Goal: Navigation & Orientation: Understand site structure

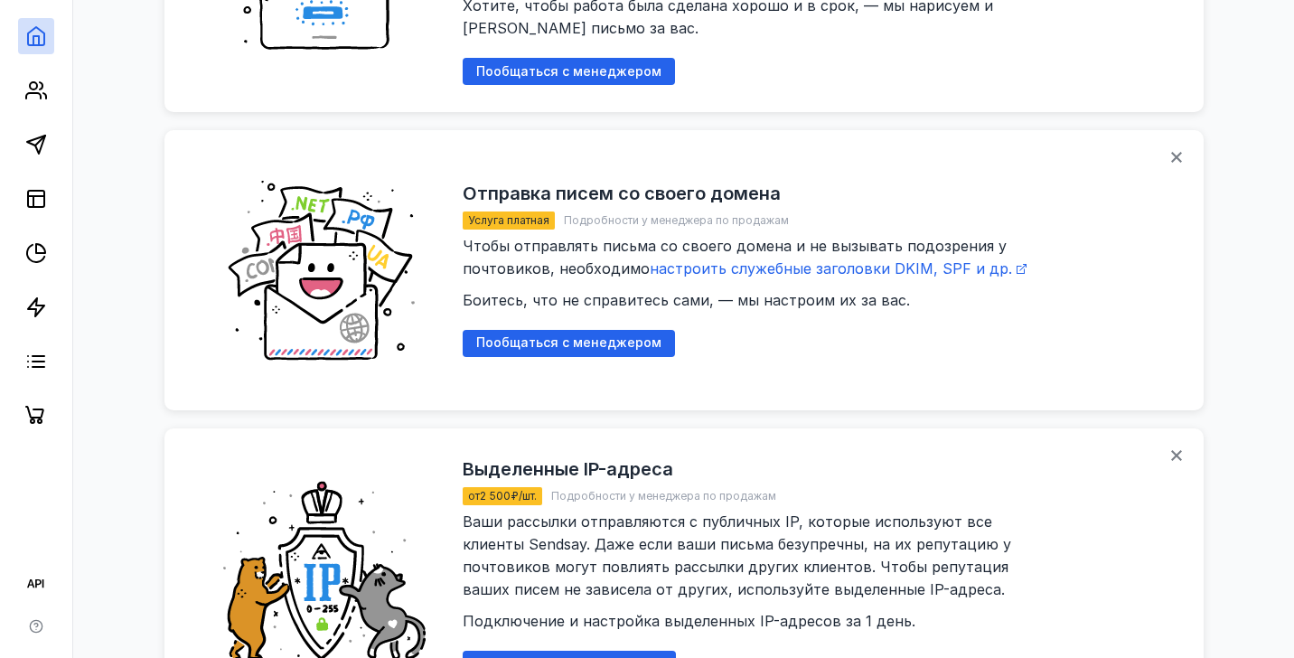
scroll to position [1532, 0]
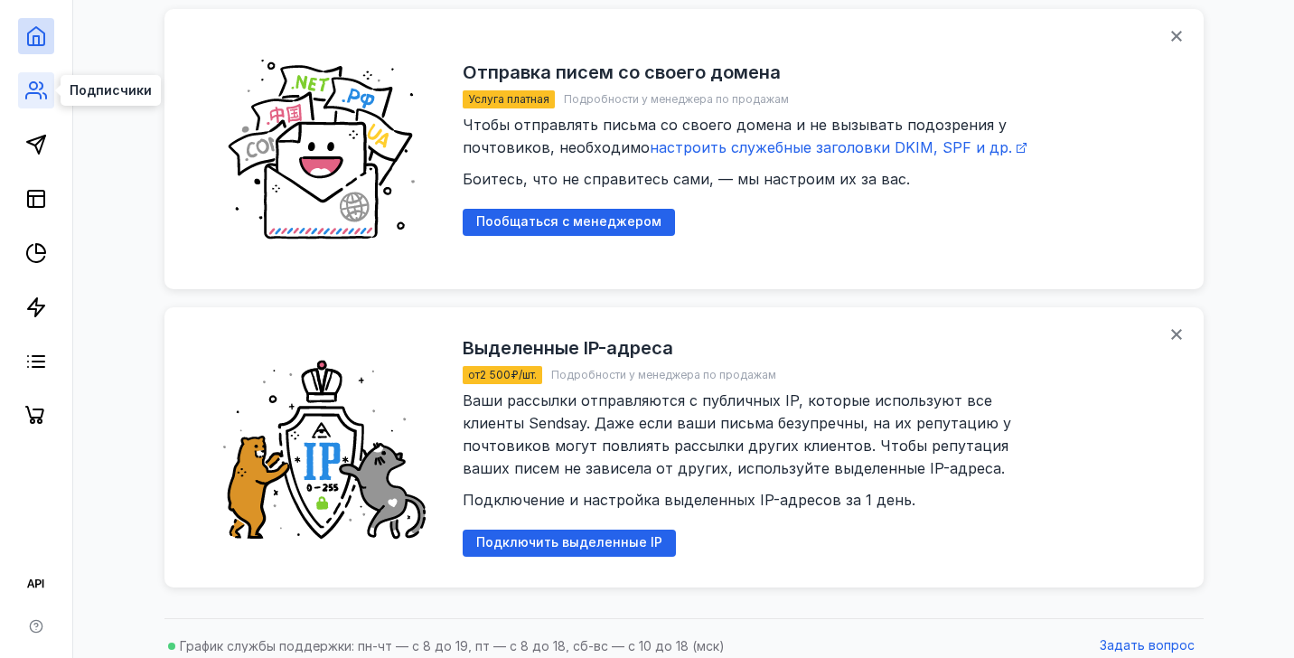
click at [38, 89] on icon at bounding box center [36, 91] width 22 height 22
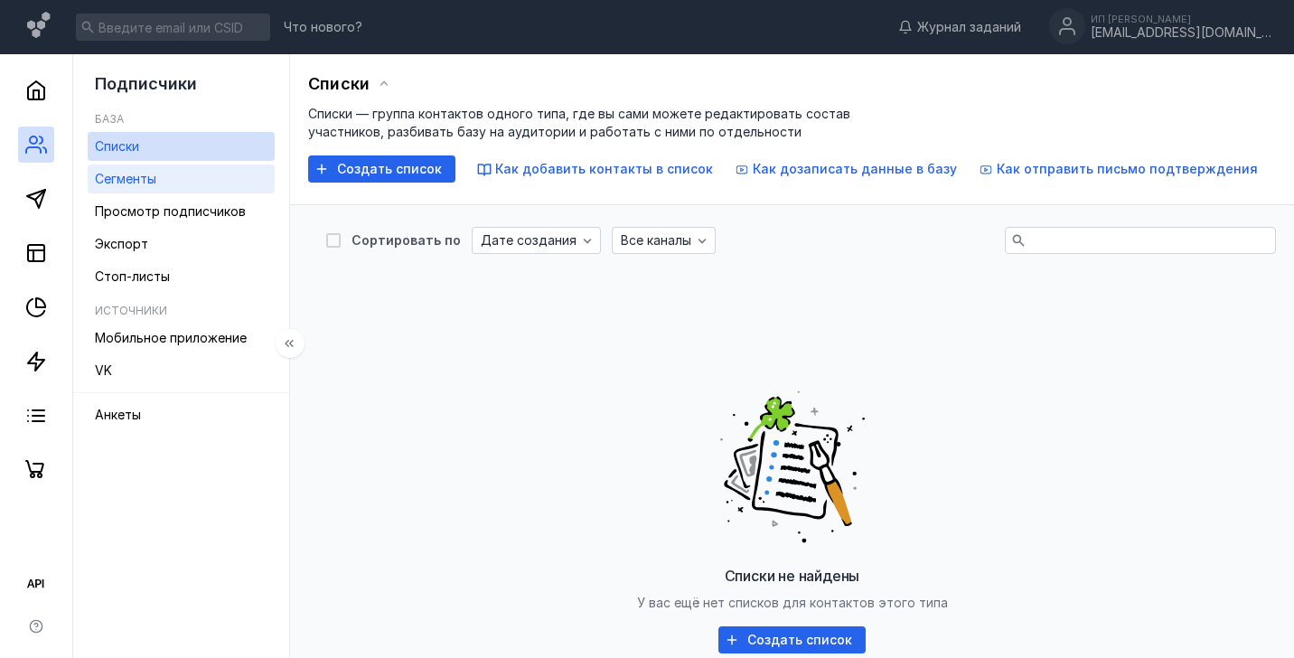
click at [124, 165] on link "Сегменты" at bounding box center [181, 179] width 187 height 29
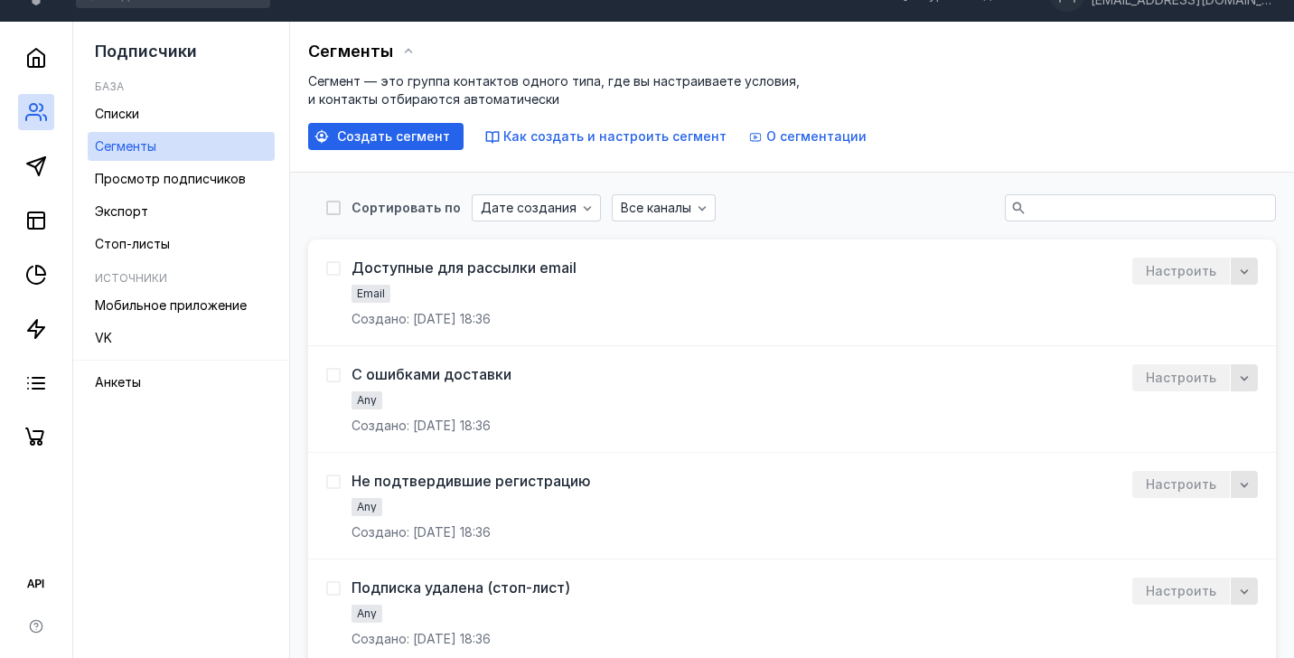
scroll to position [41, 0]
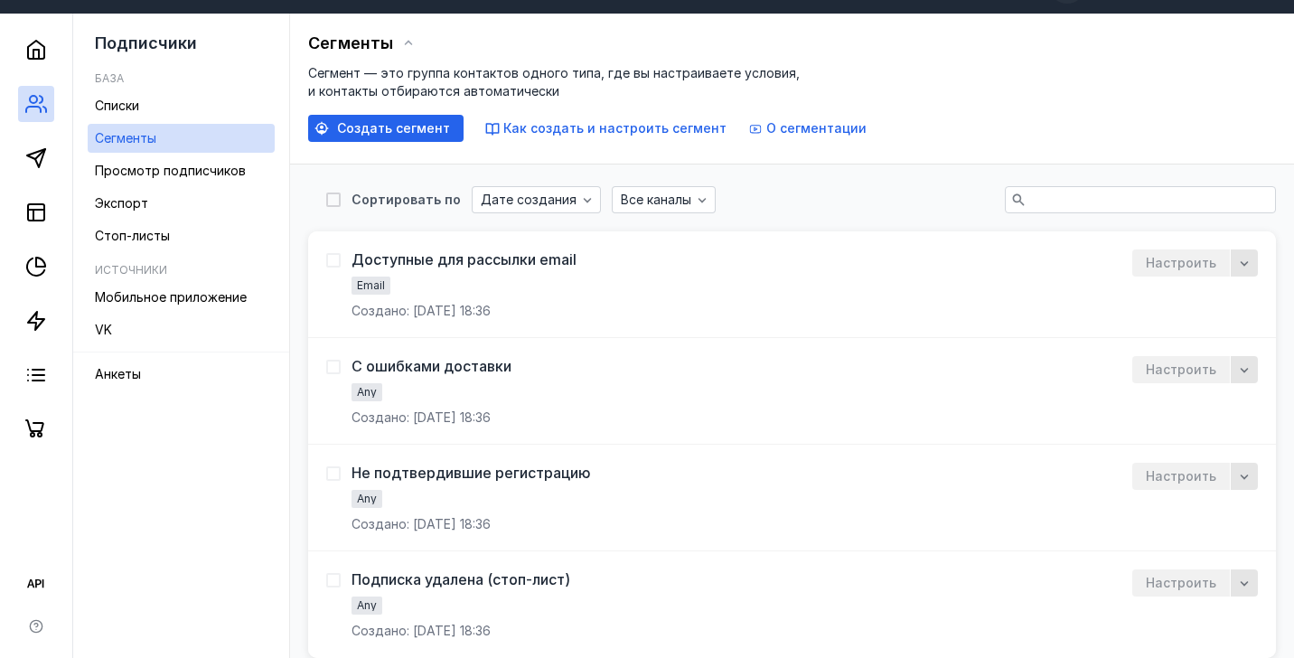
click at [394, 287] on div "Email" at bounding box center [421, 288] width 139 height 22
click at [386, 268] on link "Доступные для рассылки email" at bounding box center [464, 259] width 225 height 20
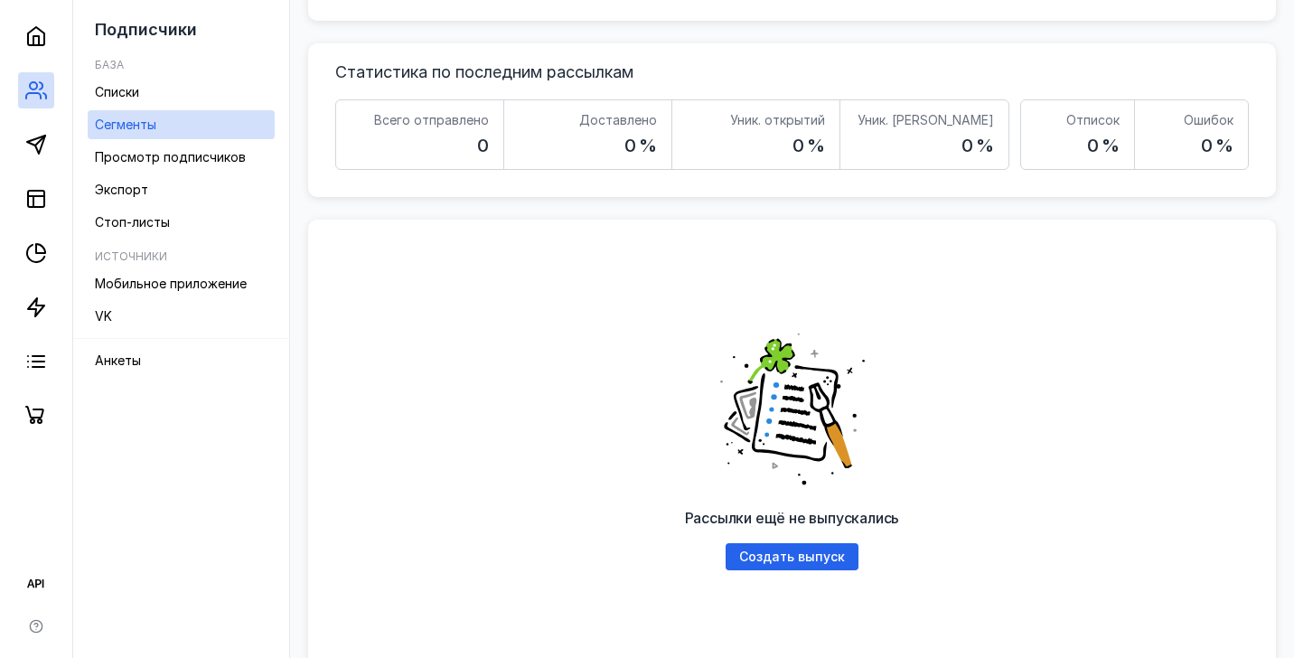
scroll to position [405, 0]
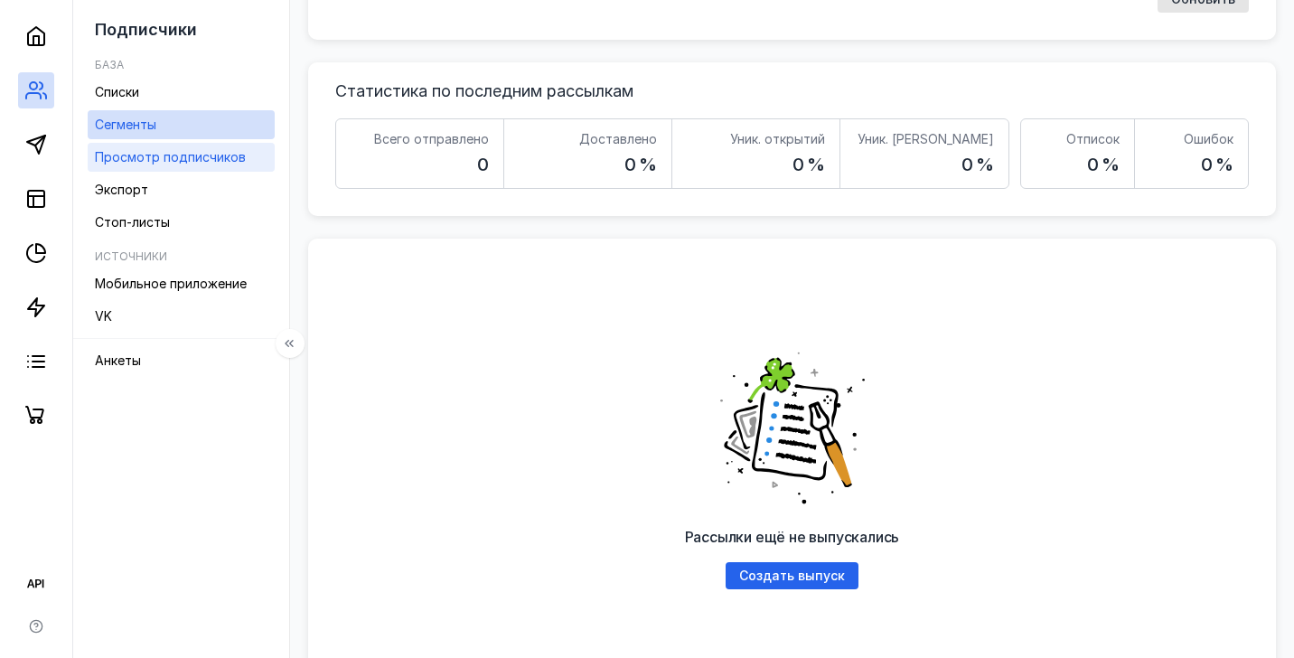
click at [217, 158] on span "Просмотр подписчиков" at bounding box center [170, 156] width 151 height 15
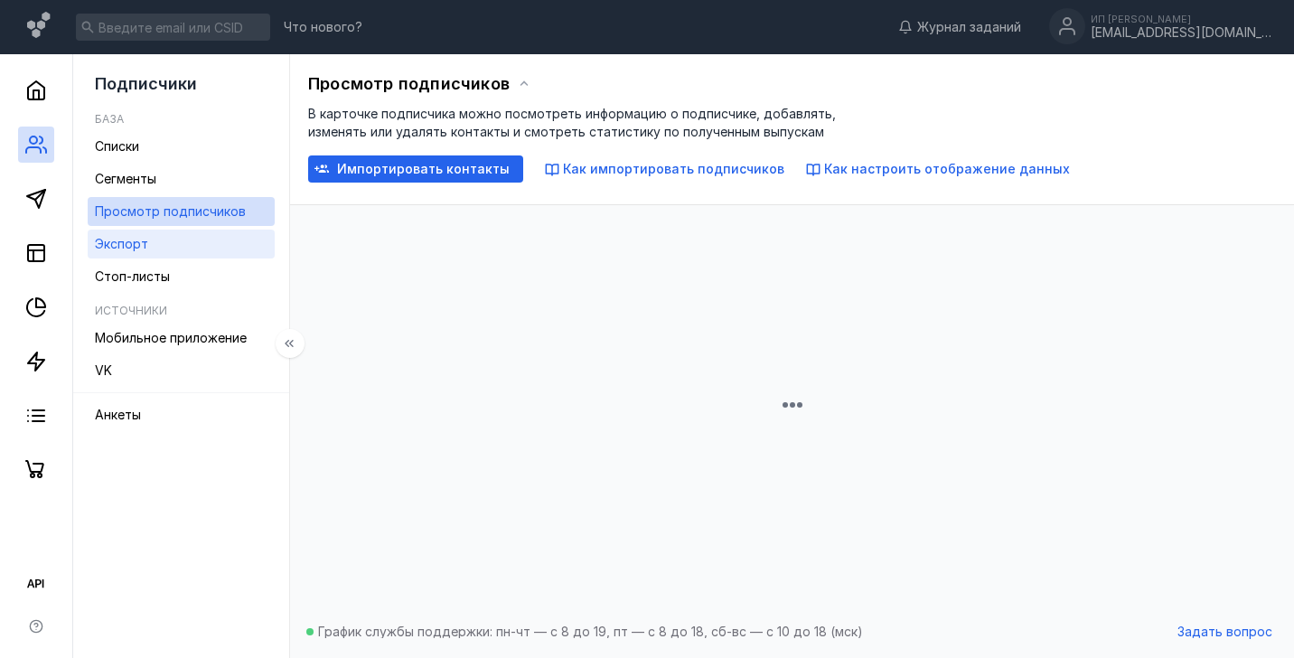
click at [115, 243] on span "Экспорт" at bounding box center [121, 243] width 53 height 15
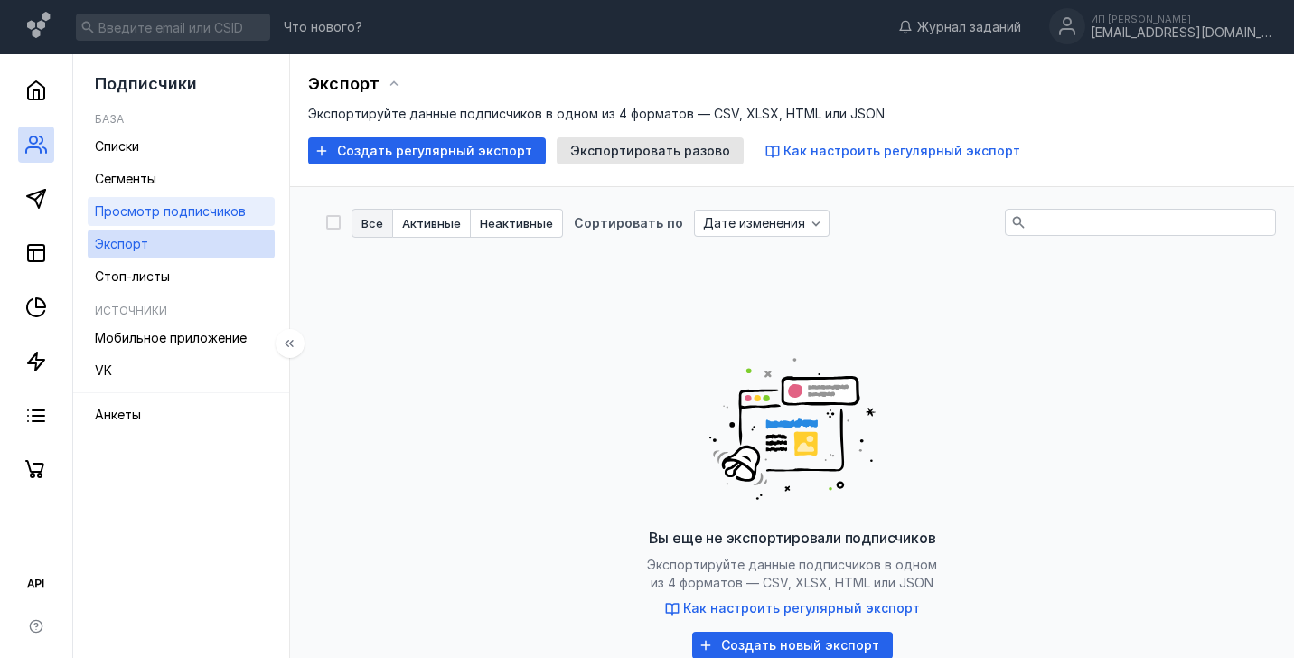
click at [136, 214] on span "Просмотр подписчиков" at bounding box center [170, 210] width 151 height 15
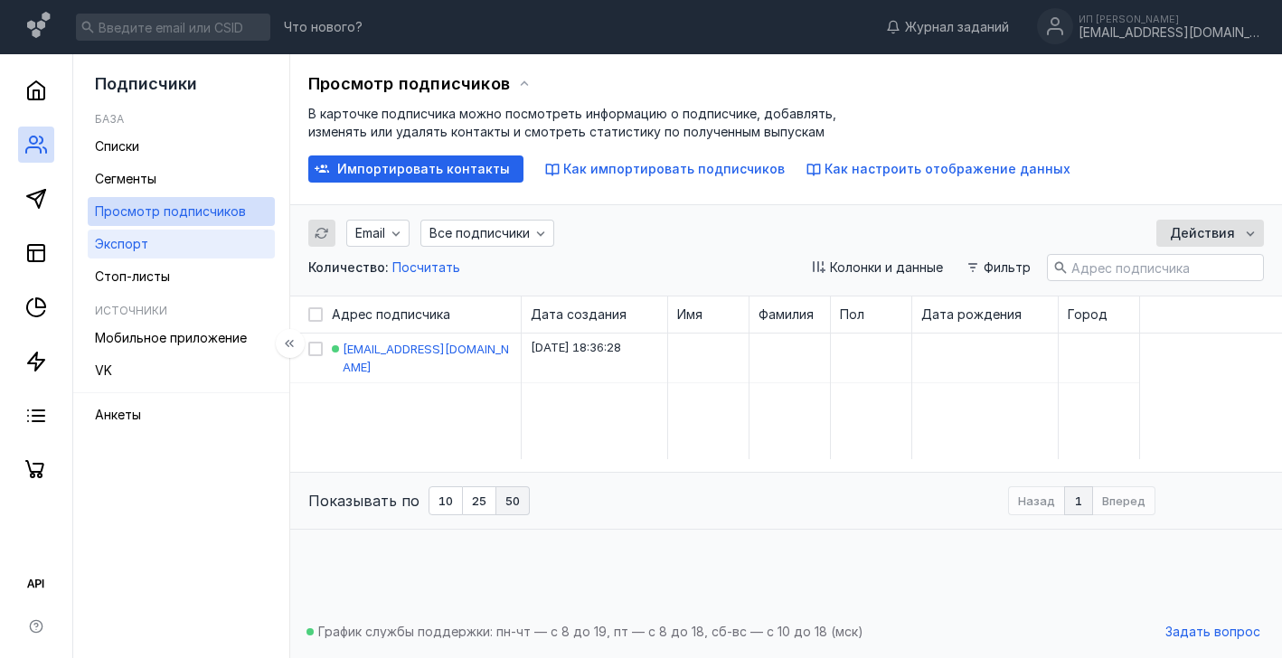
click at [140, 247] on span "Экспорт" at bounding box center [121, 243] width 53 height 15
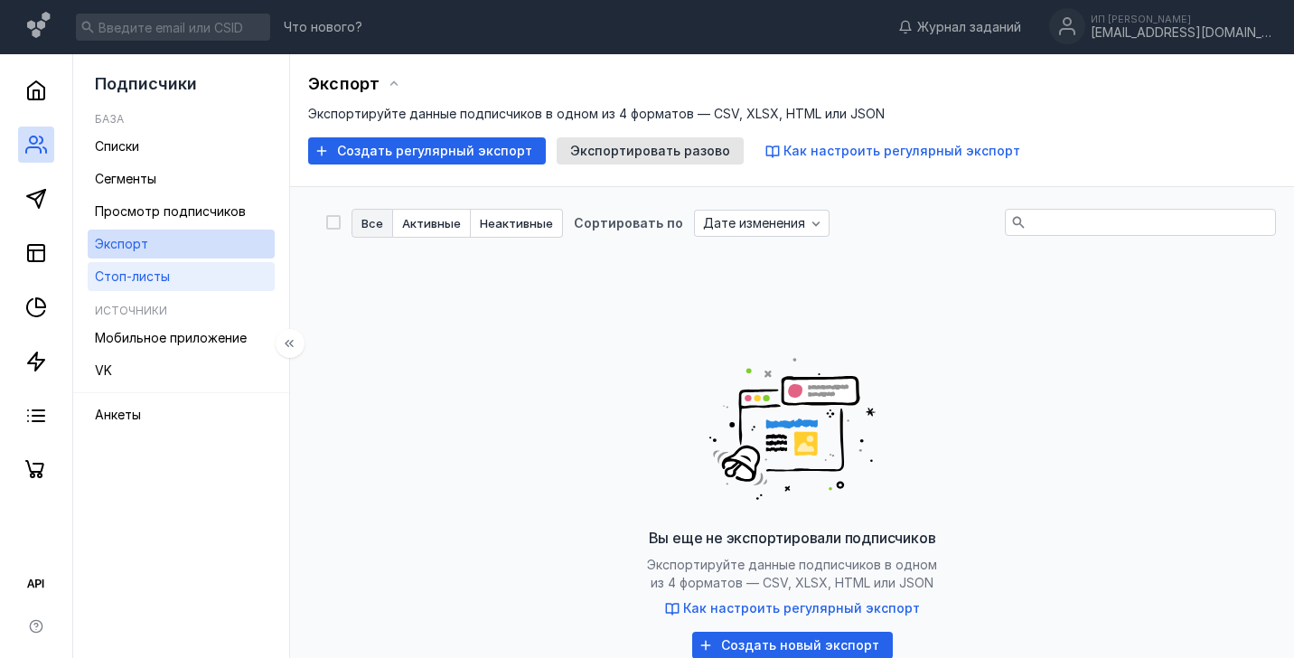
click at [143, 279] on span "Стоп-листы" at bounding box center [132, 275] width 75 height 15
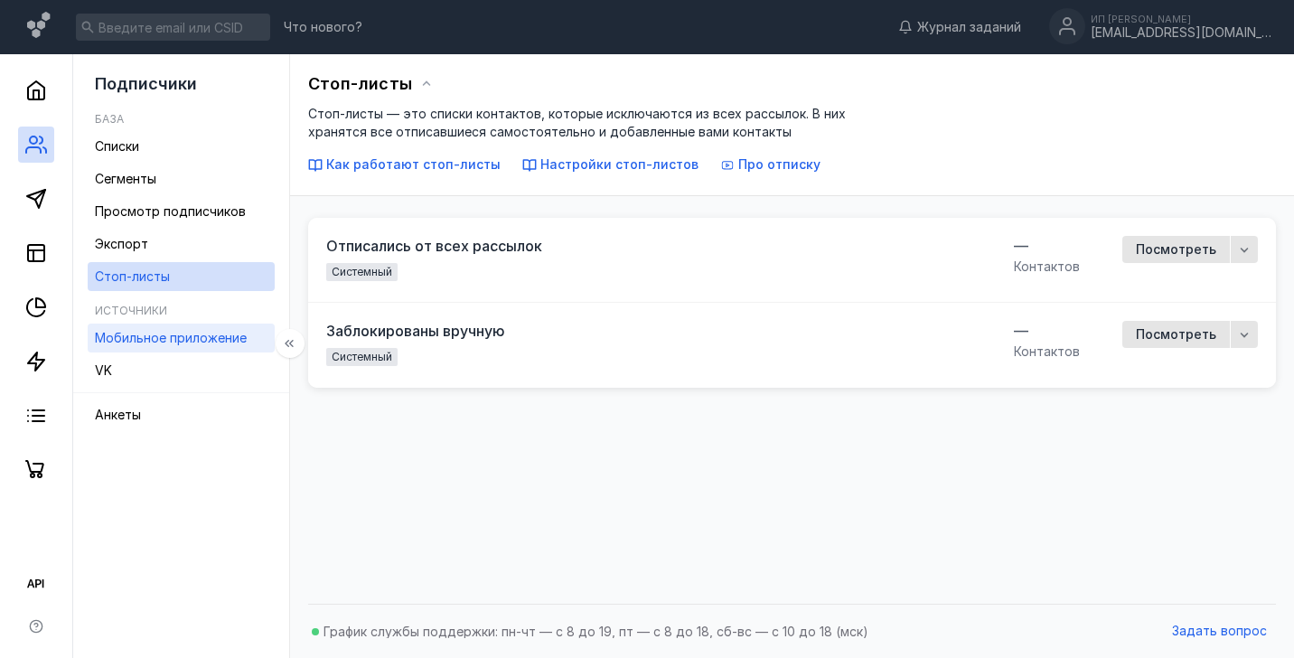
click at [163, 340] on span "Мобильное приложение" at bounding box center [171, 337] width 152 height 15
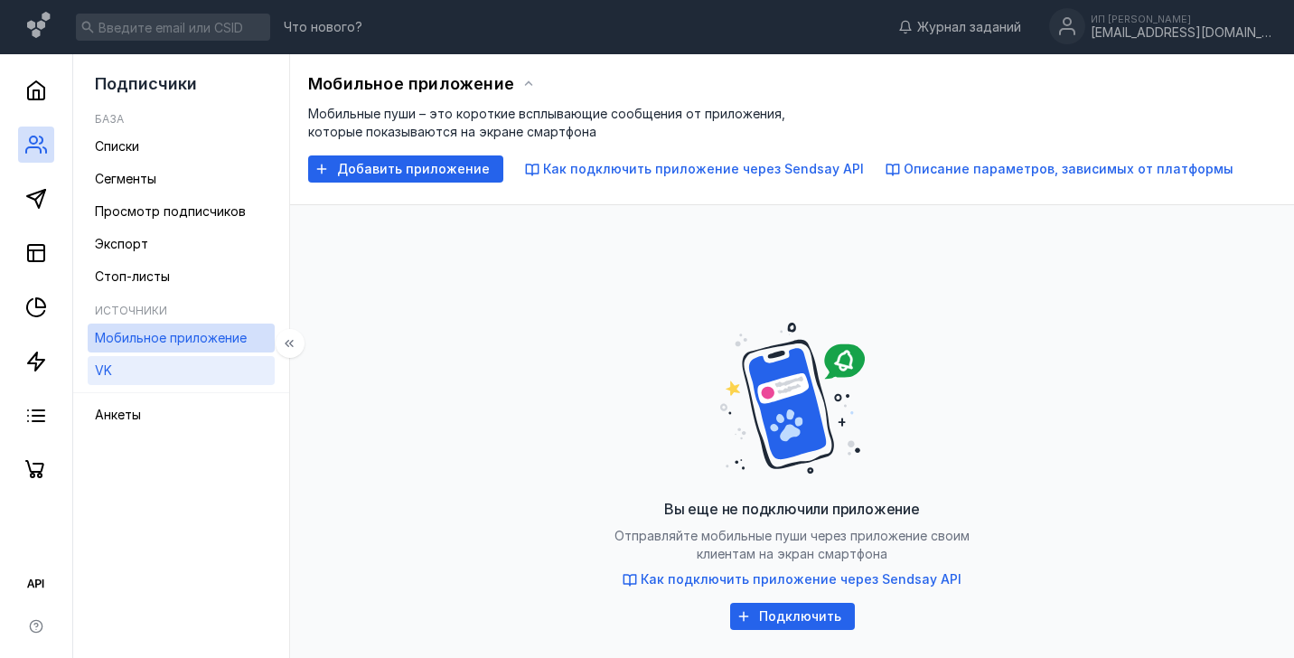
click at [138, 371] on link "VK" at bounding box center [181, 370] width 187 height 29
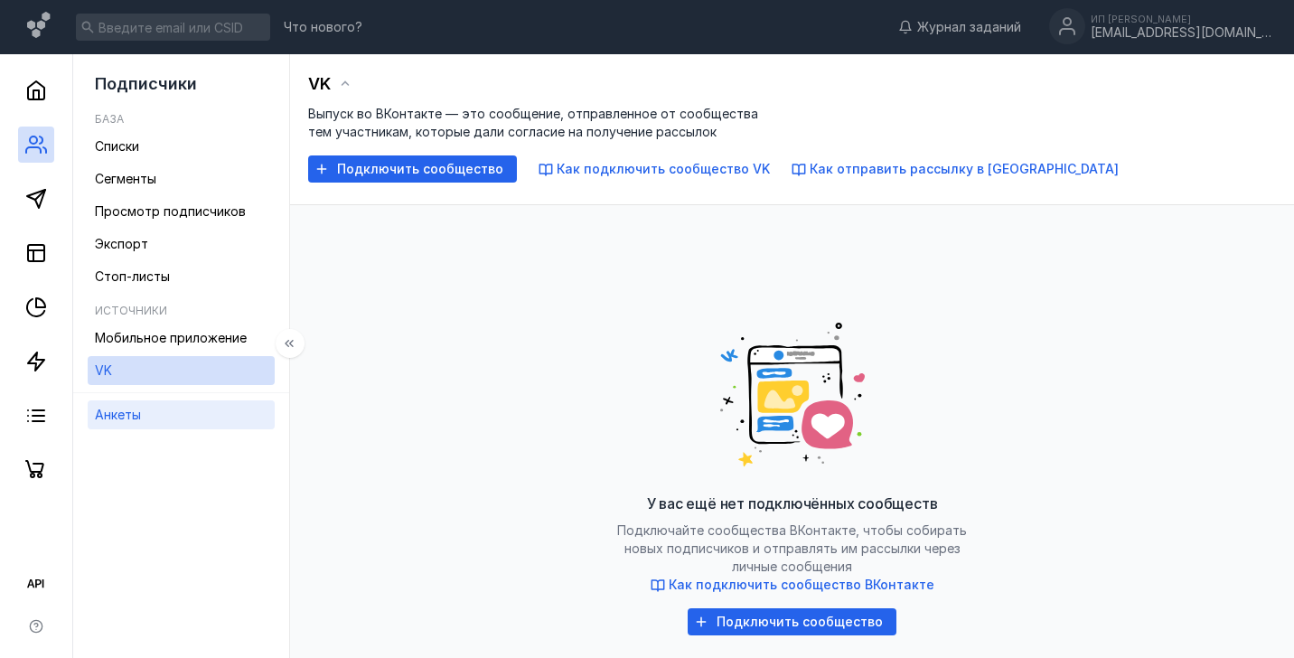
click at [143, 428] on link "Анкеты" at bounding box center [181, 414] width 187 height 29
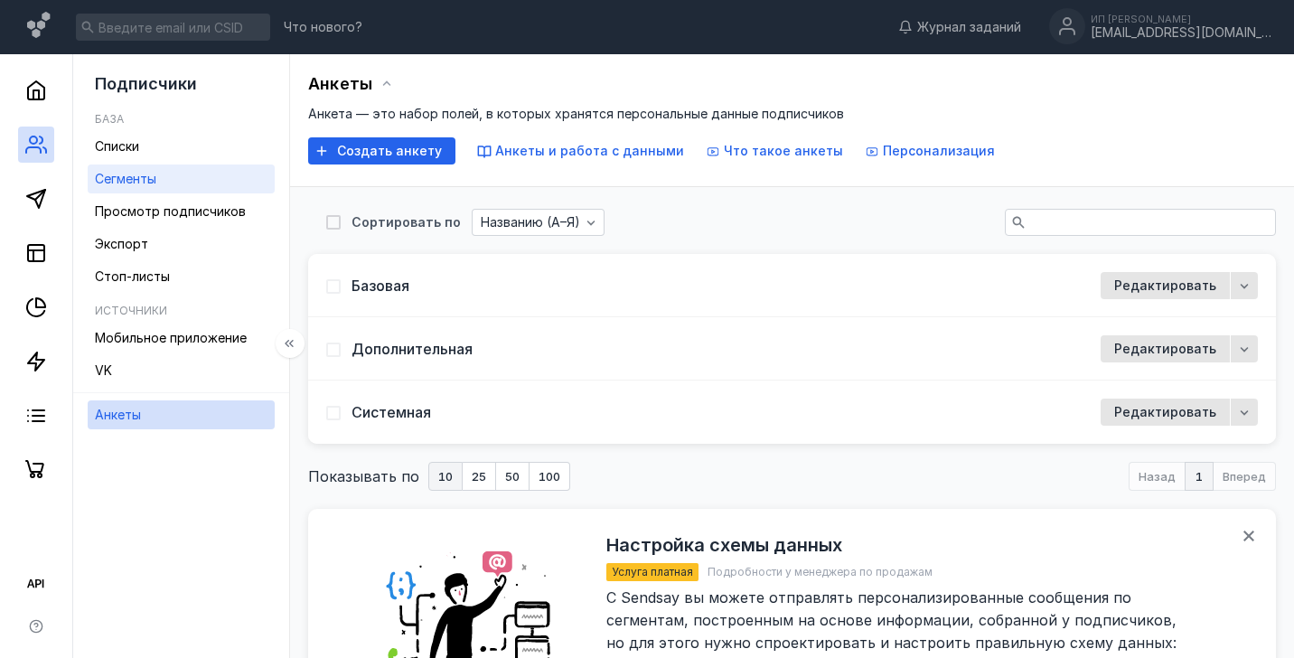
click at [178, 165] on link "Сегменты" at bounding box center [181, 179] width 187 height 29
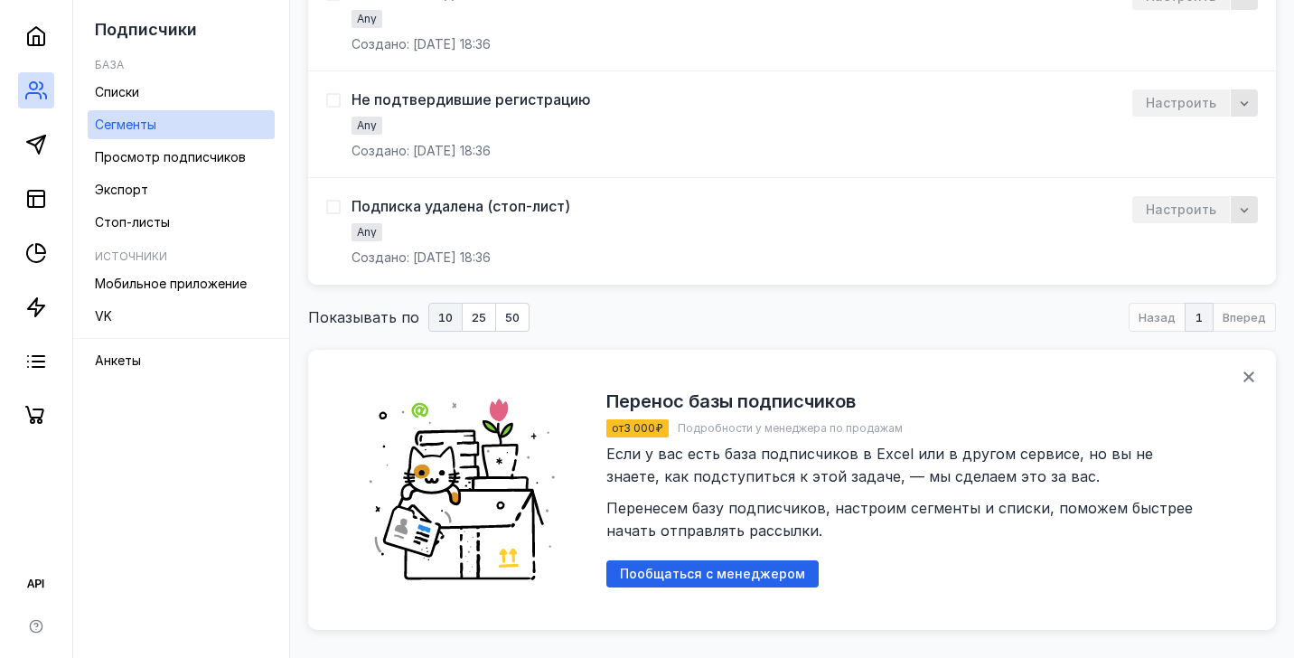
scroll to position [471, 0]
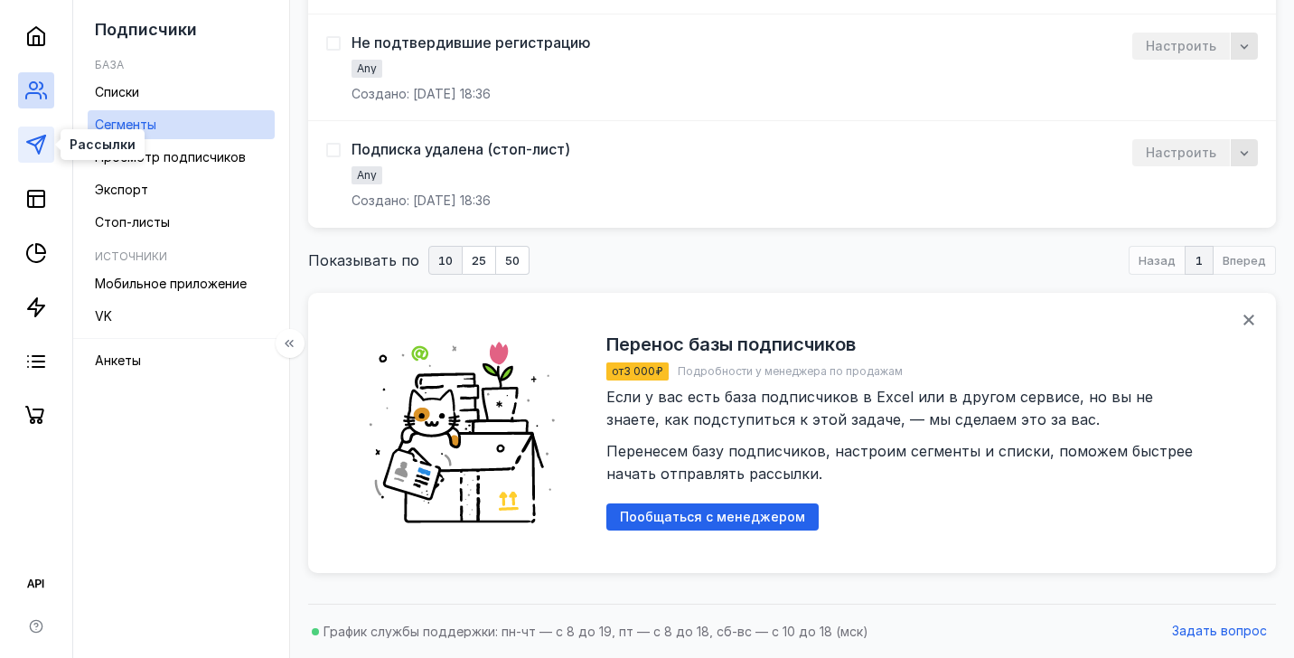
click at [39, 151] on polygon at bounding box center [36, 145] width 18 height 18
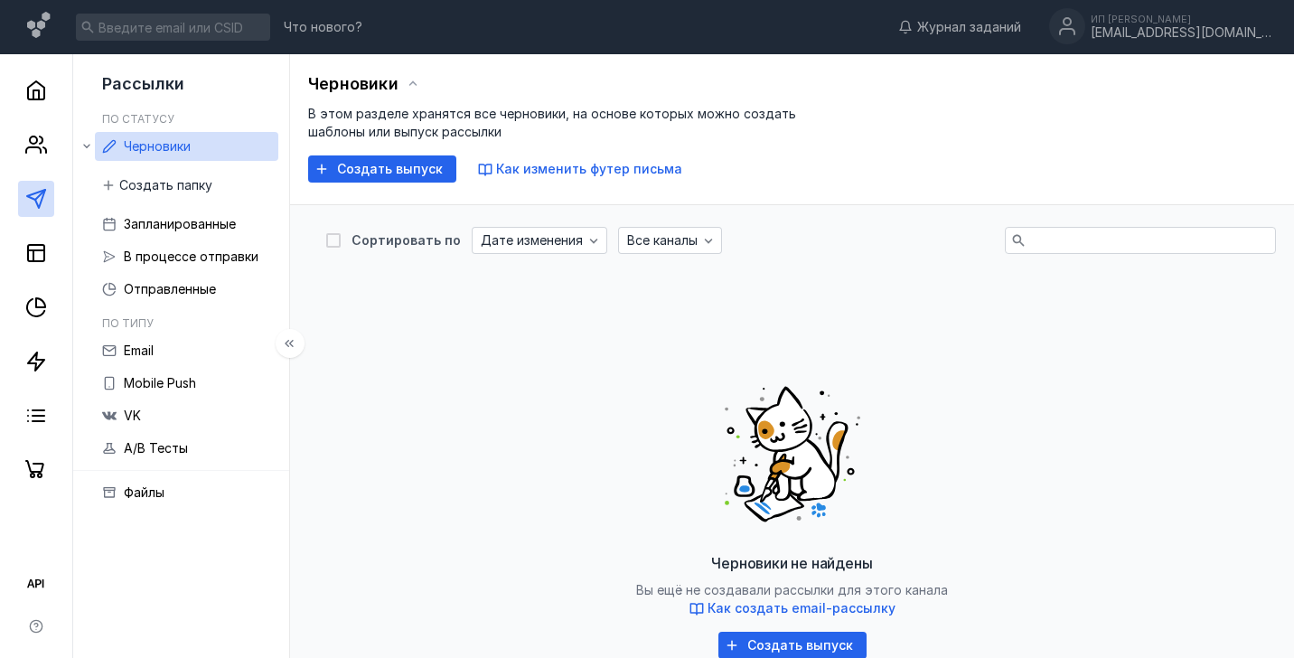
click at [38, 217] on div at bounding box center [36, 271] width 72 height 434
click at [38, 264] on link at bounding box center [36, 253] width 36 height 36
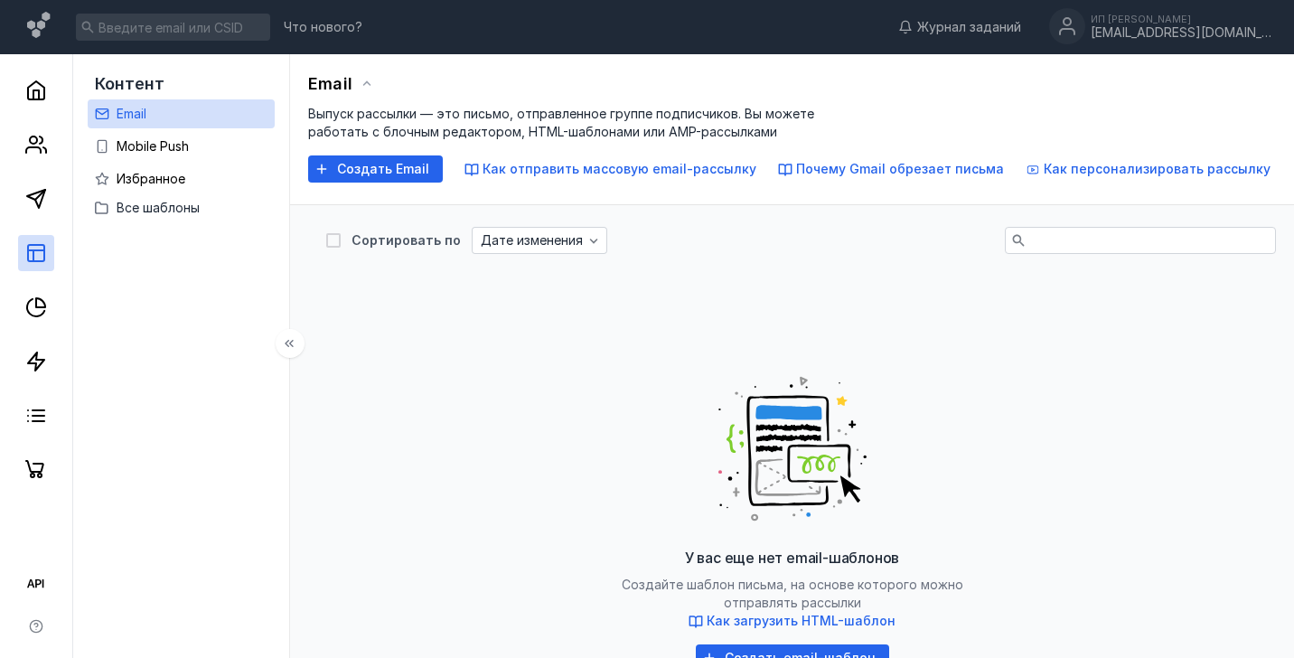
click at [35, 334] on div at bounding box center [36, 271] width 72 height 434
click at [39, 301] on icon at bounding box center [36, 307] width 22 height 22
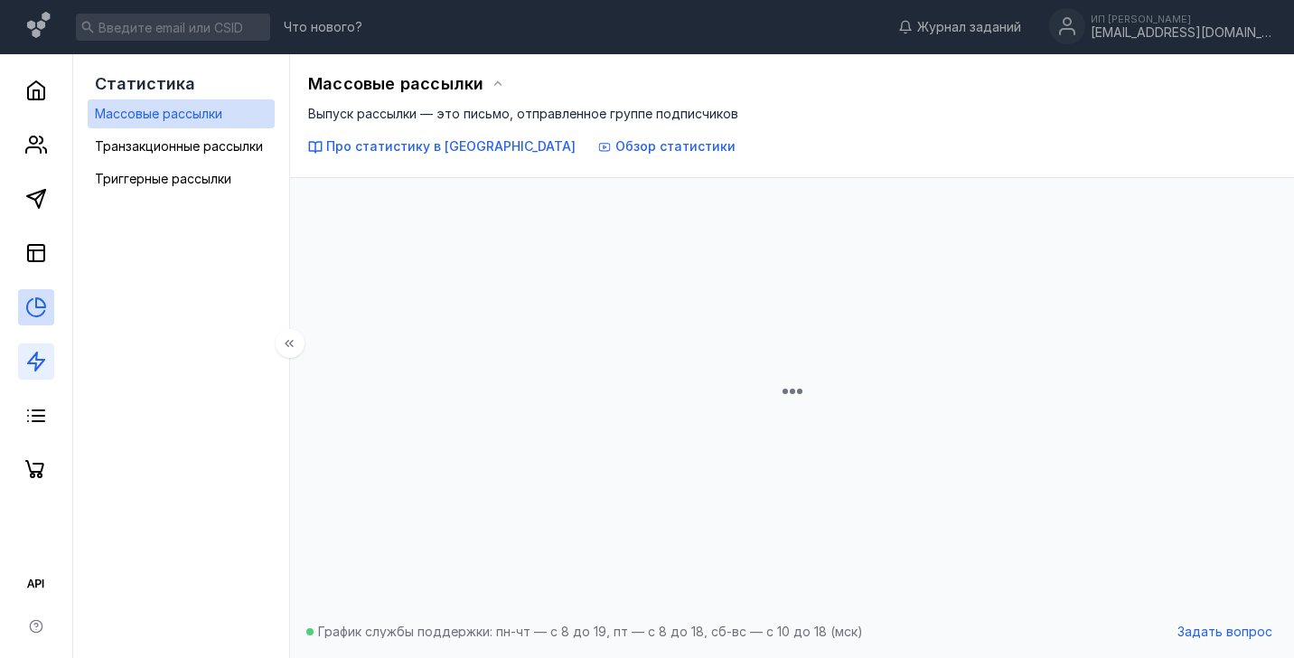
click at [41, 345] on link at bounding box center [36, 361] width 36 height 36
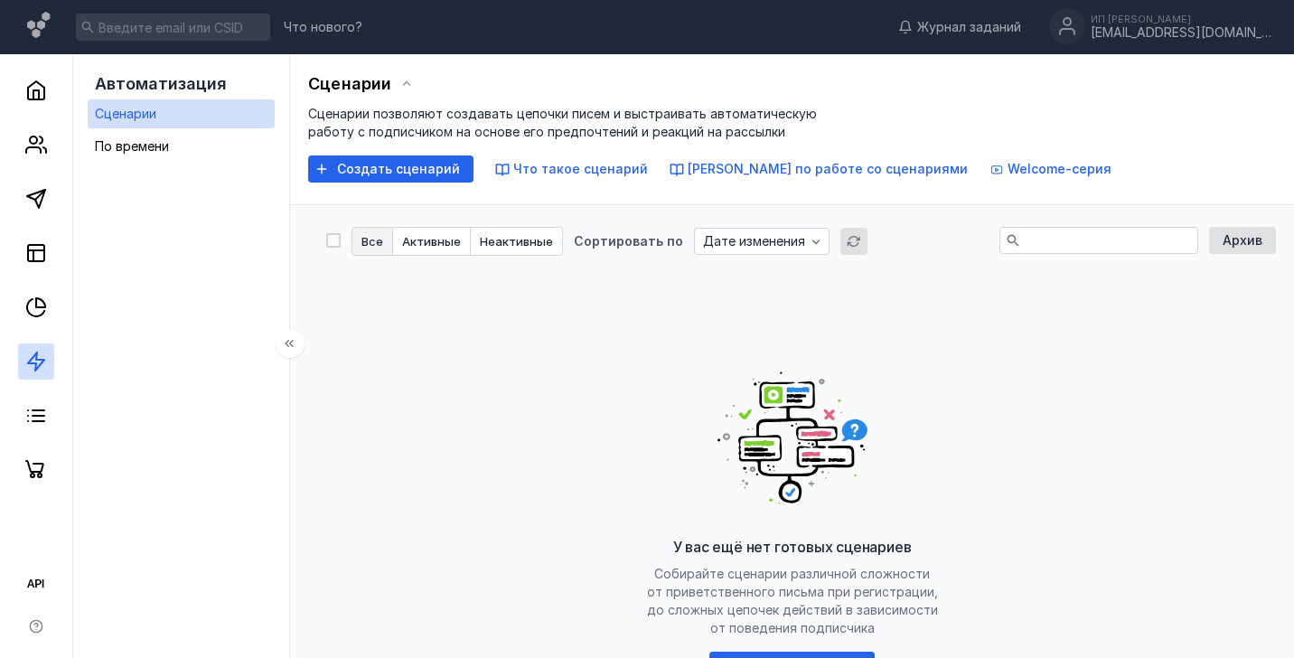
click at [44, 111] on div at bounding box center [36, 271] width 72 height 434
click at [43, 99] on icon at bounding box center [36, 90] width 16 height 18
